Goal: Task Accomplishment & Management: Manage account settings

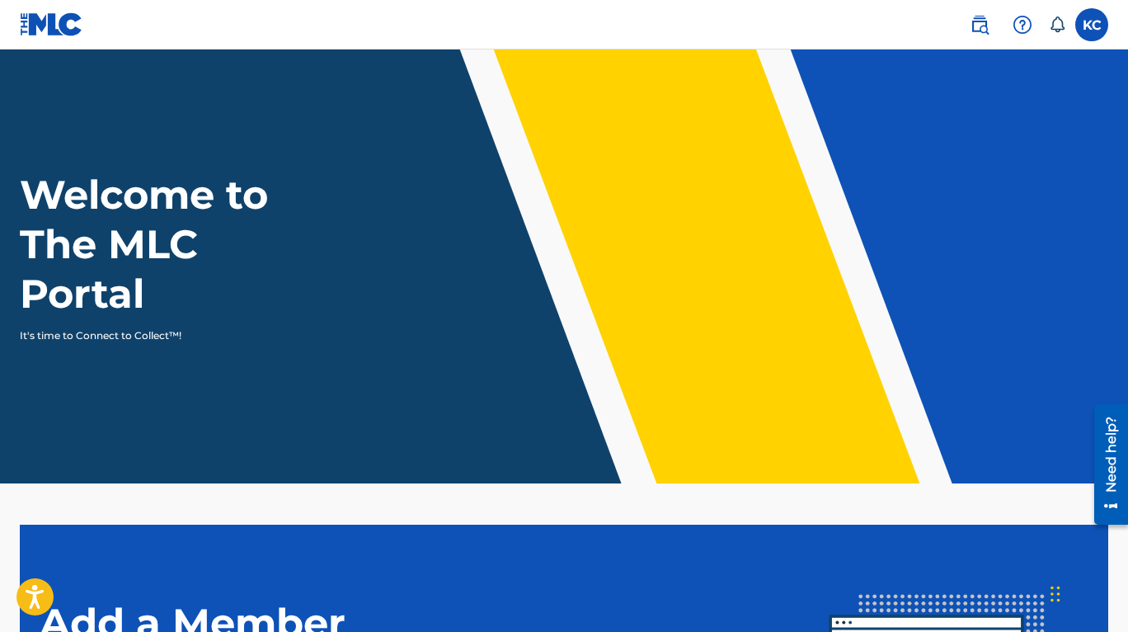
click at [1100, 32] on label at bounding box center [1091, 24] width 33 height 33
click at [1092, 25] on input "[PERSON_NAME] [PERSON_NAME] [EMAIL_ADDRESS][DOMAIN_NAME] Notification Preferenc…" at bounding box center [1092, 25] width 0 height 0
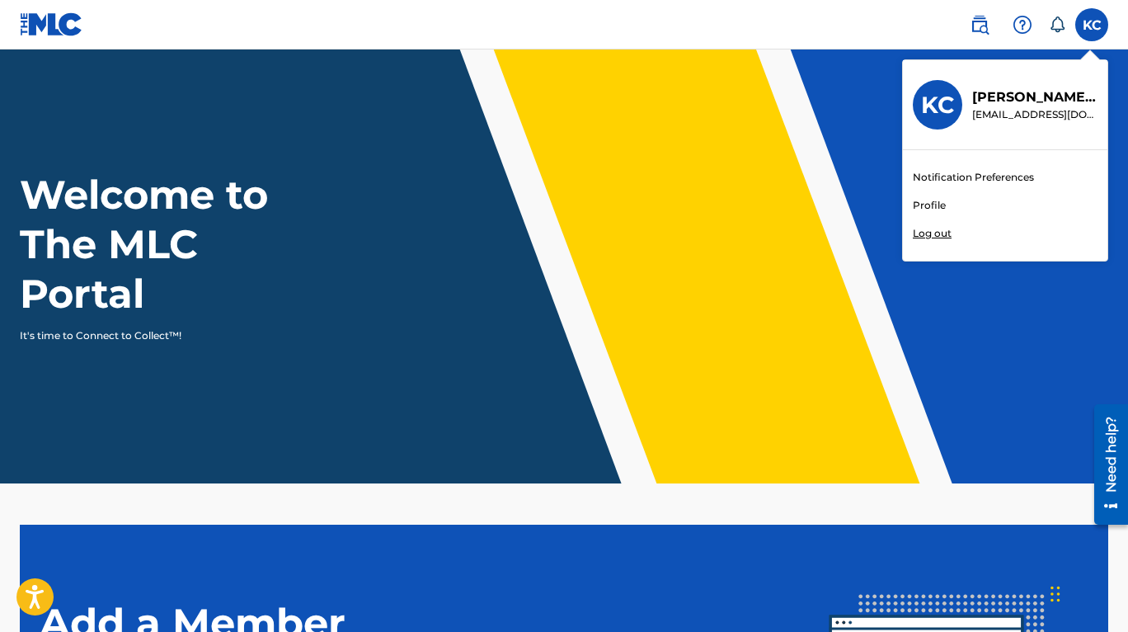
click at [989, 179] on link "Notification Preferences" at bounding box center [973, 177] width 121 height 15
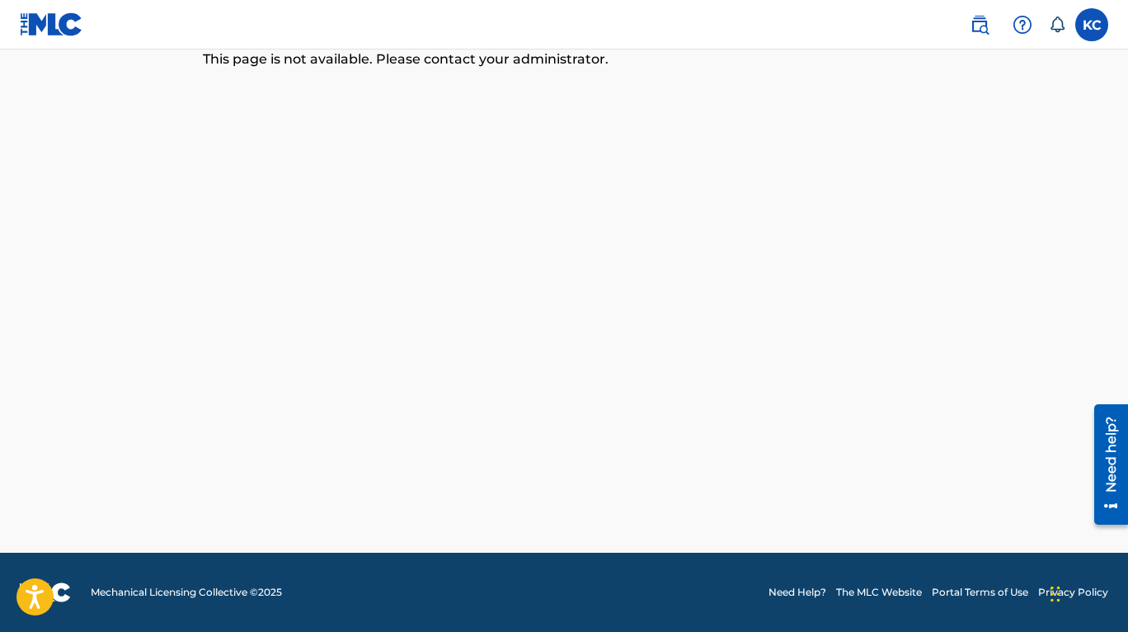
click at [981, 33] on img at bounding box center [980, 25] width 20 height 20
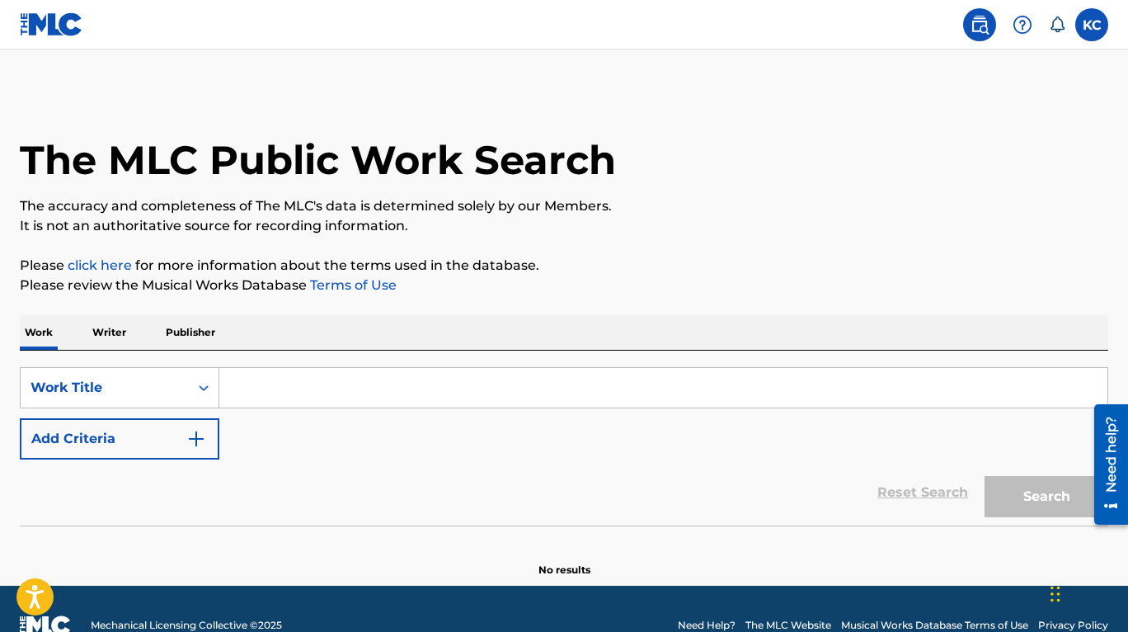
click at [1018, 25] on img at bounding box center [1023, 25] width 20 height 20
click at [1093, 21] on label at bounding box center [1091, 24] width 33 height 33
click at [1092, 25] on input "[PERSON_NAME] [PERSON_NAME] [EMAIL_ADDRESS][DOMAIN_NAME] Notification Preferenc…" at bounding box center [1092, 25] width 0 height 0
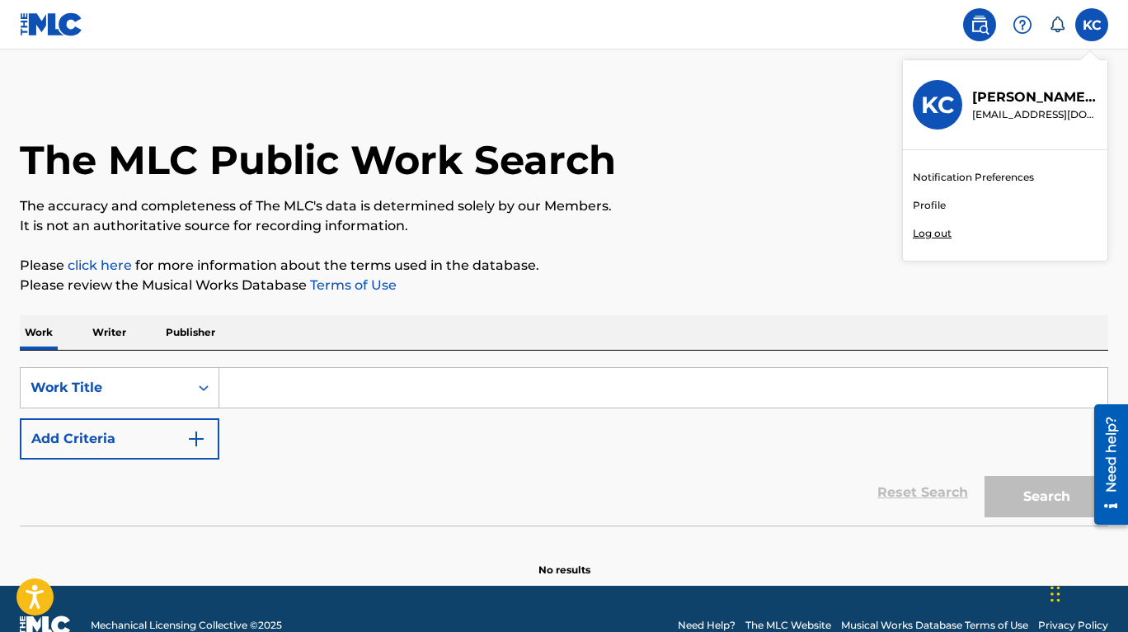
click at [930, 200] on link "Profile" at bounding box center [929, 205] width 33 height 15
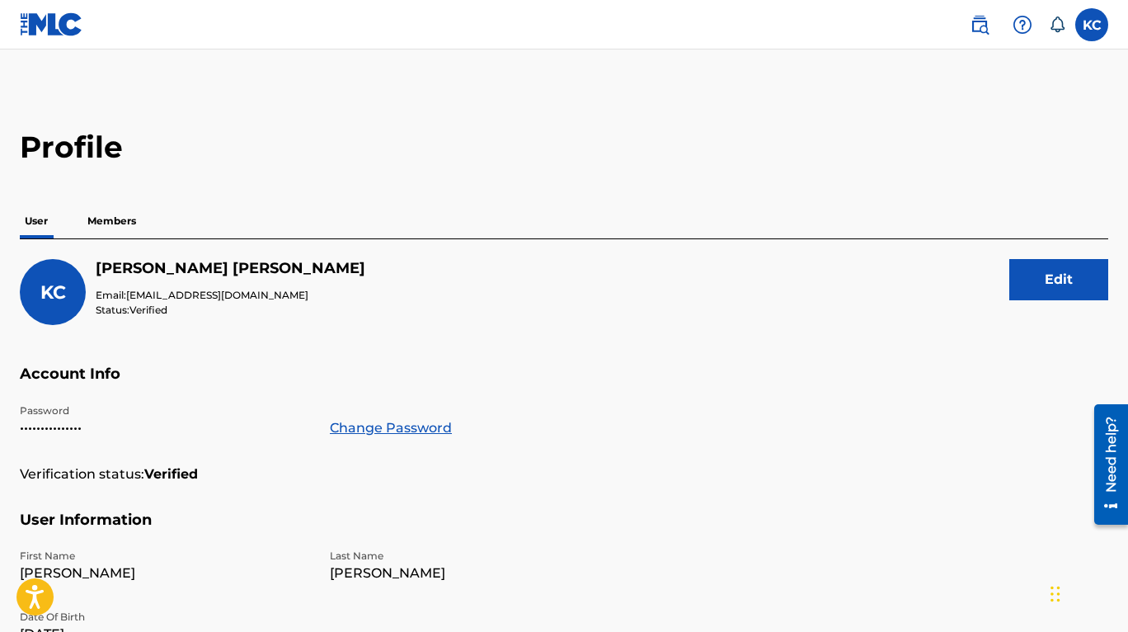
click at [101, 217] on p "Members" at bounding box center [111, 221] width 59 height 35
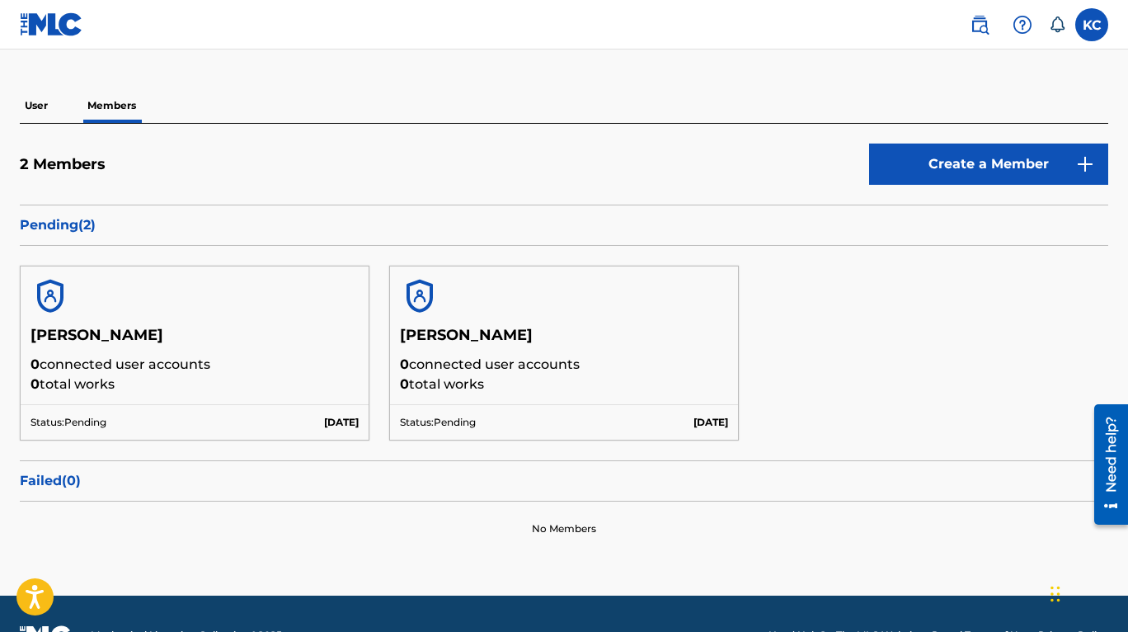
scroll to position [158, 0]
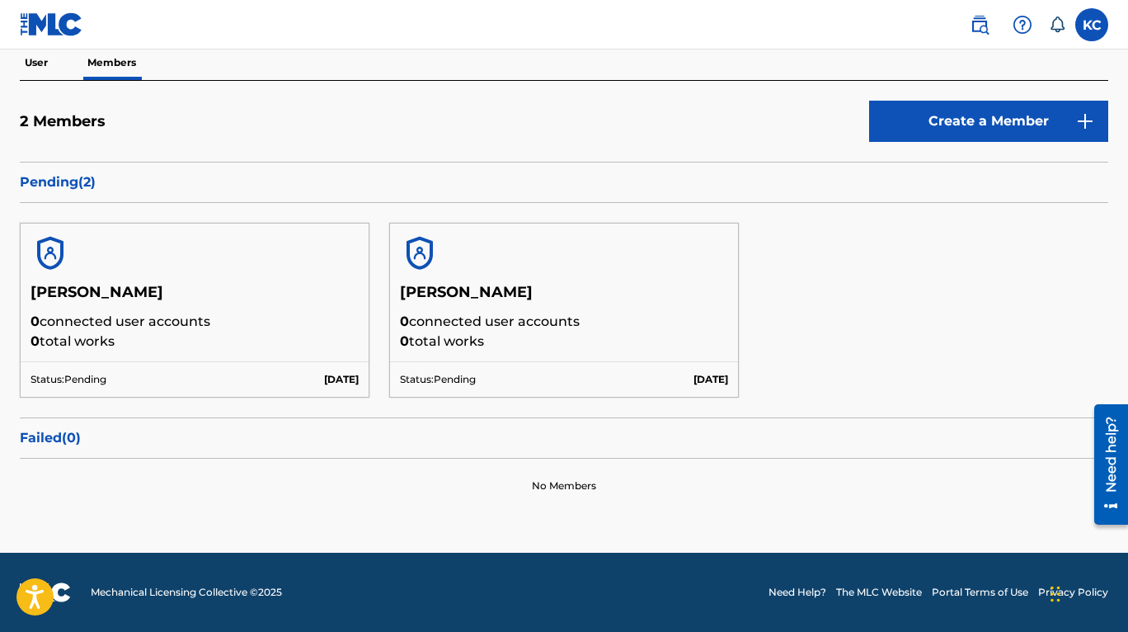
click at [61, 439] on p "Failed ( 0 )" at bounding box center [564, 438] width 1088 height 20
click at [79, 339] on p "0 total works" at bounding box center [195, 341] width 328 height 20
click at [116, 331] on p "0 connected user accounts" at bounding box center [195, 322] width 328 height 20
click at [35, 33] on img at bounding box center [51, 24] width 63 height 24
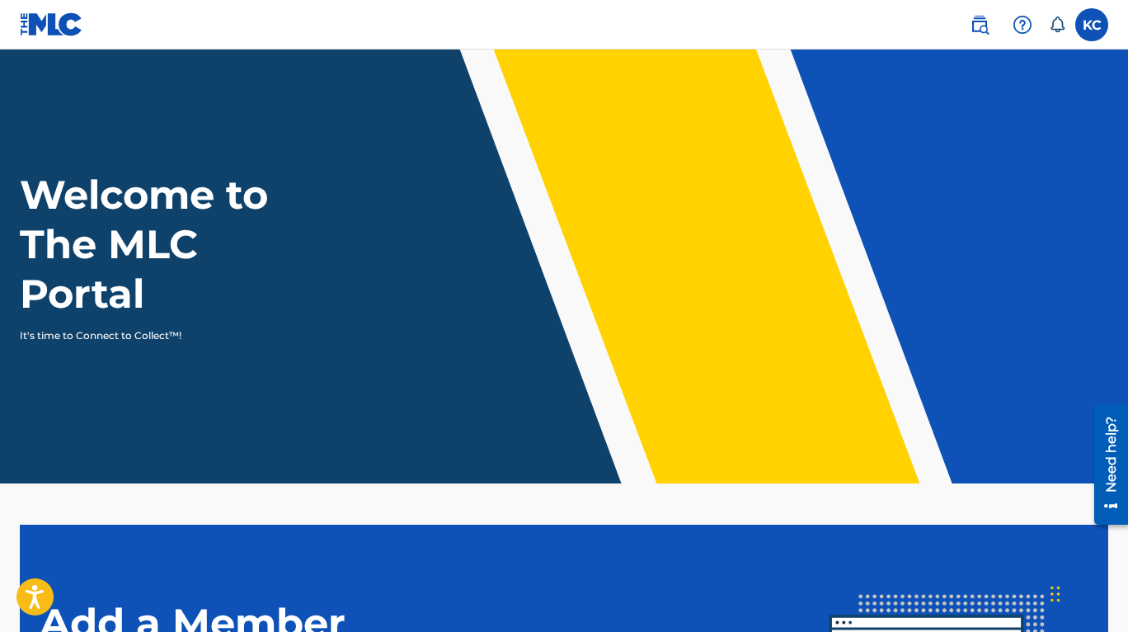
click at [1108, 24] on label at bounding box center [1091, 24] width 33 height 33
click at [1092, 25] on input "[PERSON_NAME] [PERSON_NAME] [EMAIL_ADDRESS][DOMAIN_NAME] Notification Preferenc…" at bounding box center [1092, 25] width 0 height 0
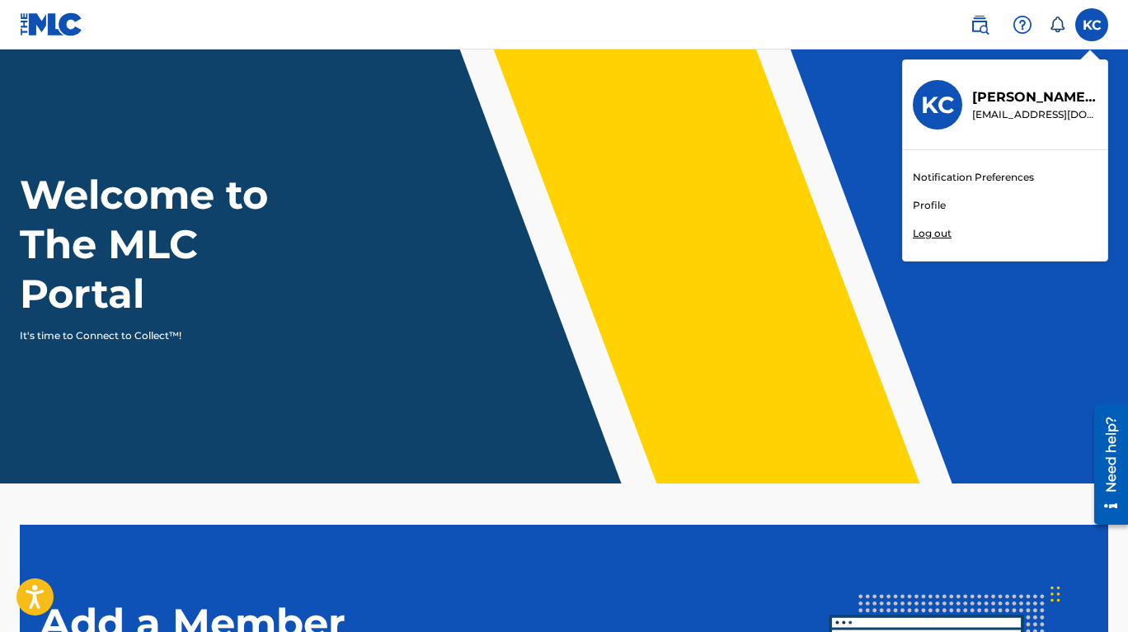
click at [934, 204] on link "Profile" at bounding box center [929, 205] width 33 height 15
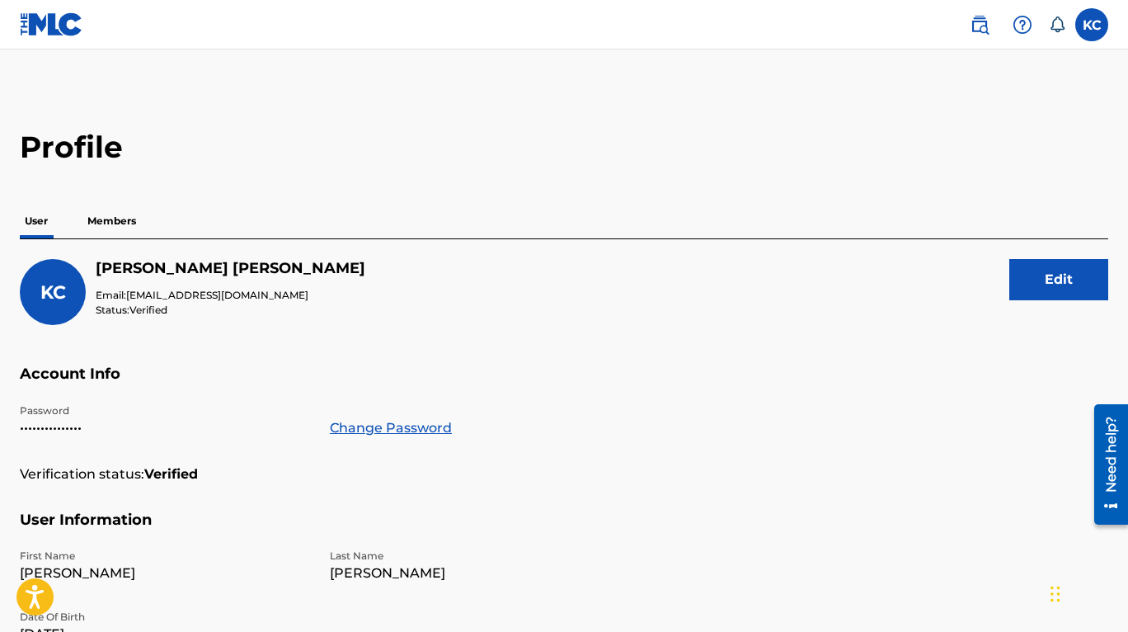
click at [72, 223] on div "User Members" at bounding box center [564, 221] width 1088 height 35
click at [110, 217] on p "Members" at bounding box center [111, 221] width 59 height 35
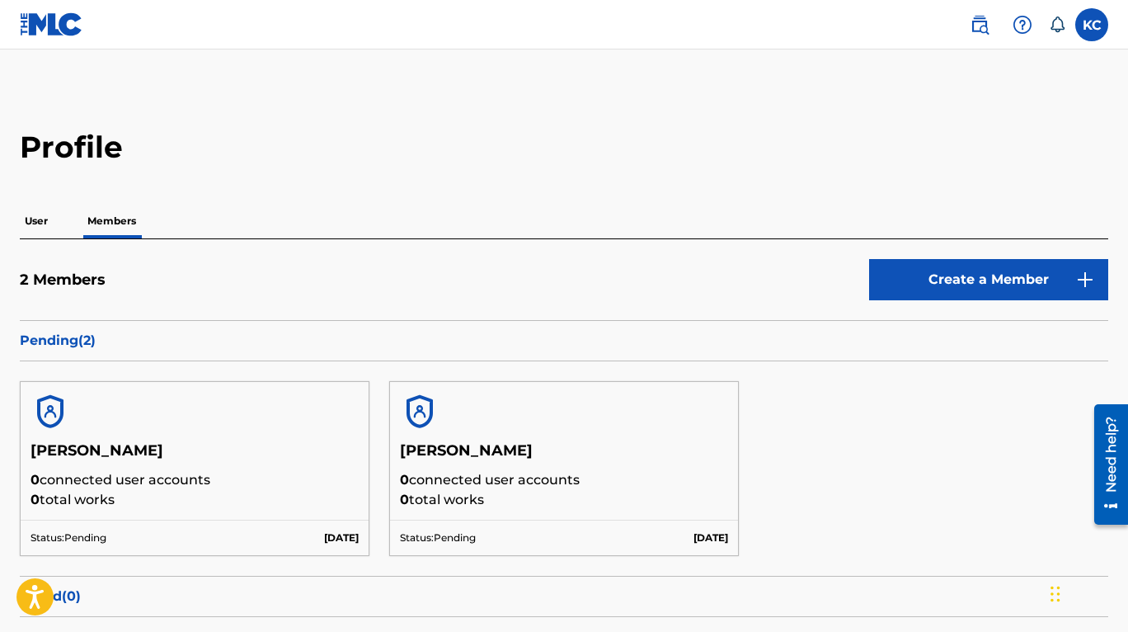
scroll to position [158, 0]
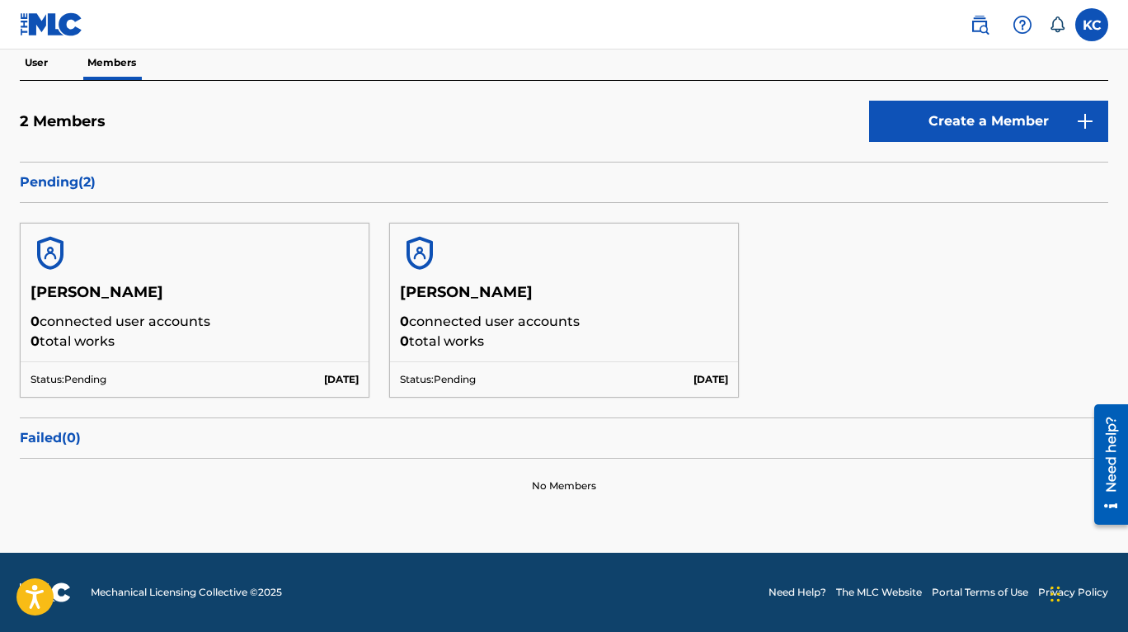
click at [65, 431] on p "Failed ( 0 )" at bounding box center [564, 438] width 1088 height 20
click at [86, 393] on div "Status: Pending [DATE]" at bounding box center [195, 378] width 348 height 35
click at [174, 373] on div "Status: Pending [DATE]" at bounding box center [195, 378] width 348 height 35
click at [318, 354] on div "[PERSON_NAME] 0 connected user accounts 0 total works" at bounding box center [195, 322] width 348 height 78
click at [282, 336] on p "0 total works" at bounding box center [195, 341] width 328 height 20
